Goal: Transaction & Acquisition: Purchase product/service

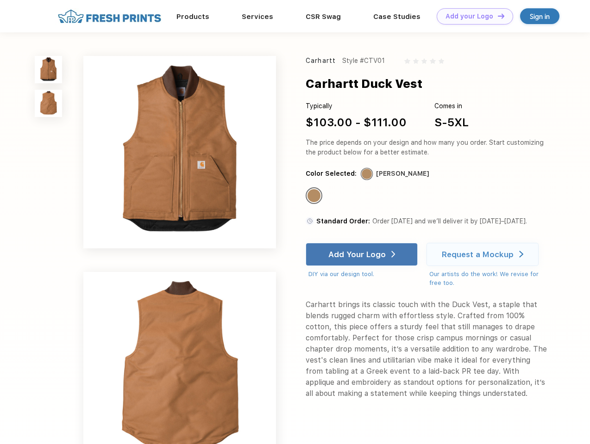
click at [471, 16] on link "Add your Logo Design Tool" at bounding box center [474, 16] width 76 height 16
click at [0, 0] on div "Design Tool" at bounding box center [0, 0] width 0 height 0
click at [497, 16] on link "Add your Logo Design Tool" at bounding box center [474, 16] width 76 height 16
click at [49, 69] on img at bounding box center [48, 69] width 27 height 27
click at [49, 104] on img at bounding box center [48, 103] width 27 height 27
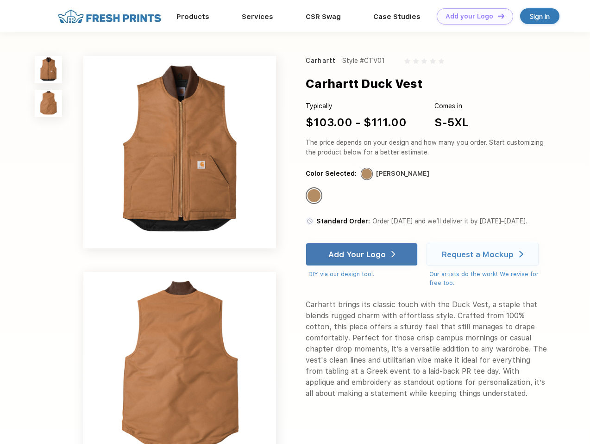
click at [315, 196] on div "Standard Color" at bounding box center [313, 195] width 13 height 13
click at [362, 255] on div "Add Your Logo" at bounding box center [356, 254] width 57 height 9
click at [484, 255] on div "Request a Mockup" at bounding box center [478, 254] width 72 height 9
